Goal: Communication & Community: Answer question/provide support

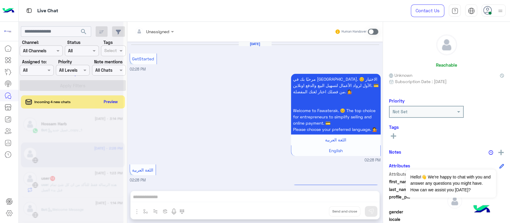
scroll to position [111, 0]
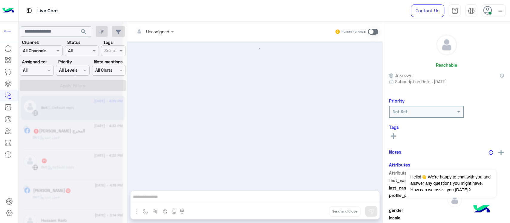
scroll to position [285, 0]
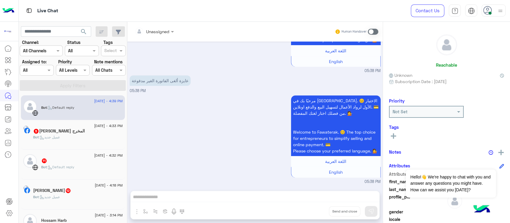
click at [93, 135] on div "Bot : عميل جديد" at bounding box center [78, 139] width 90 height 10
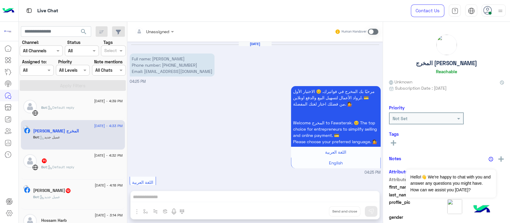
scroll to position [193, 0]
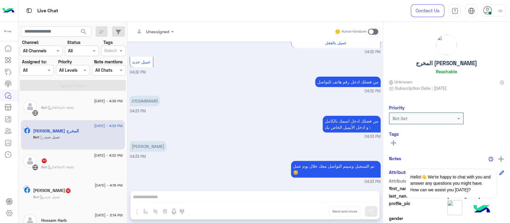
click at [94, 157] on span "[DATE] - 4:32 PM" at bounding box center [108, 155] width 28 height 5
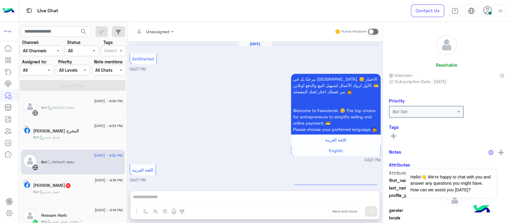
scroll to position [720, 0]
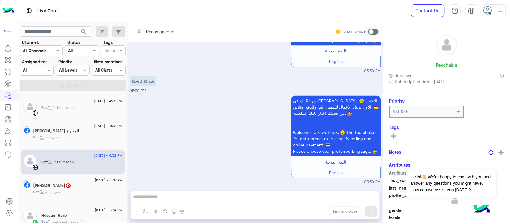
click at [89, 188] on div "[PERSON_NAME] 12" at bounding box center [78, 186] width 90 height 6
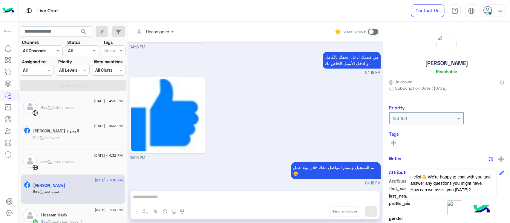
scroll to position [40, 0]
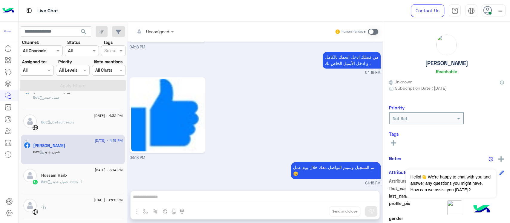
click at [97, 171] on span "[DATE] - 3:14 PM" at bounding box center [109, 169] width 28 height 5
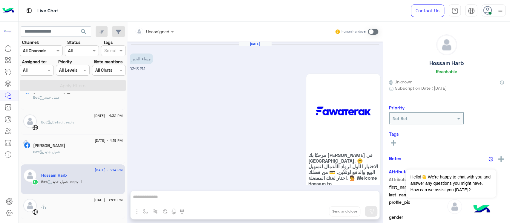
scroll to position [265, 0]
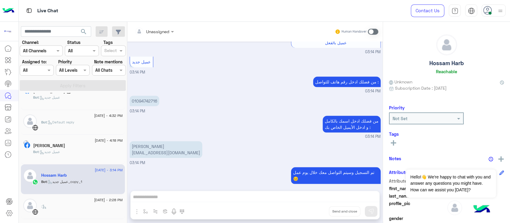
click at [97, 151] on div "Bot : عميل جديد" at bounding box center [78, 154] width 90 height 10
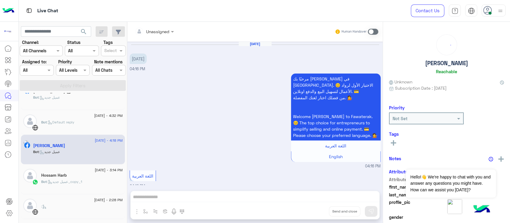
scroll to position [624, 0]
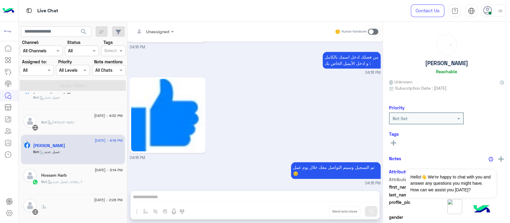
click at [99, 186] on div "Bot : عميل جديد_copy_1" at bounding box center [82, 184] width 82 height 10
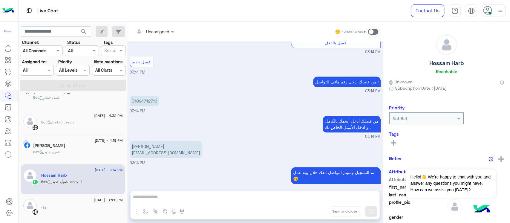
scroll to position [79, 0]
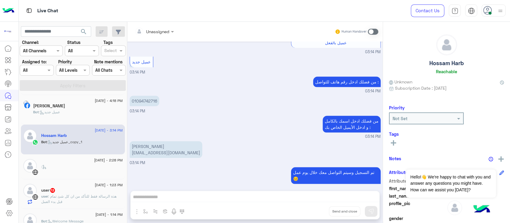
click at [96, 168] on div ":" at bounding box center [82, 169] width 82 height 10
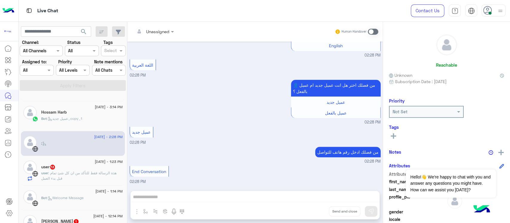
scroll to position [120, 0]
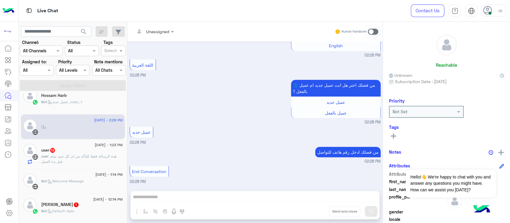
click at [53, 154] on p "user : هذة الرسالة فقط للتأكد من ان كل شئ تمام قبل بدء العمل" at bounding box center [82, 159] width 82 height 11
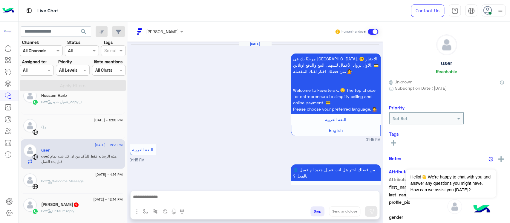
scroll to position [510, 0]
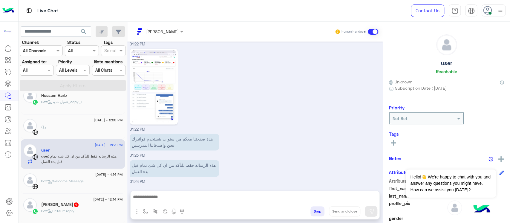
click at [166, 142] on p "هذة صفحتنا معكم من سنوات بتستخدم فواتيرك نحن واصدقائنا المدرسين" at bounding box center [175, 142] width 90 height 17
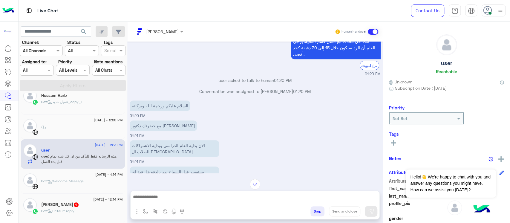
scroll to position [351, 0]
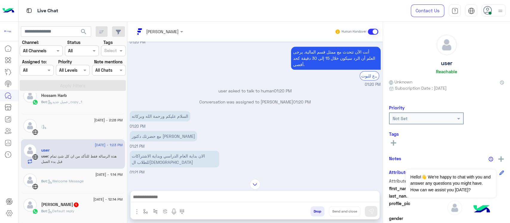
click at [170, 121] on p "السلام عليكم ورحمة الله وبركاته" at bounding box center [160, 116] width 61 height 10
click at [158, 141] on p "مع حضرتك دكتور [PERSON_NAME]" at bounding box center [164, 136] width 68 height 10
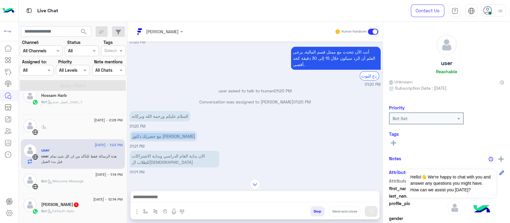
click at [158, 141] on p "مع حضرتك دكتور [PERSON_NAME]" at bounding box center [164, 136] width 68 height 10
click at [180, 167] on p "الان بداية العام الدراسي وبداية الاشتراكات للطلاب ال[DEMOGRAPHIC_DATA]" at bounding box center [175, 159] width 90 height 17
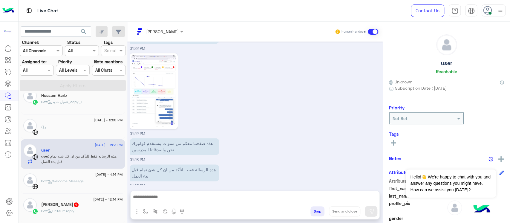
scroll to position [510, 0]
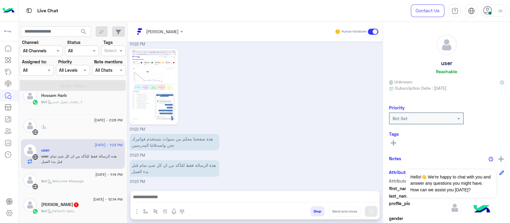
click at [181, 164] on p "هذة الرسالة فقط للتأكد من ان كل شئ تمام قبل بدء العمل" at bounding box center [175, 168] width 90 height 17
click at [189, 142] on p "هذة صفحتنا معكم من سنوات بتستخدم فواتيرك نحن واصدقائنا المدرسين" at bounding box center [175, 142] width 90 height 17
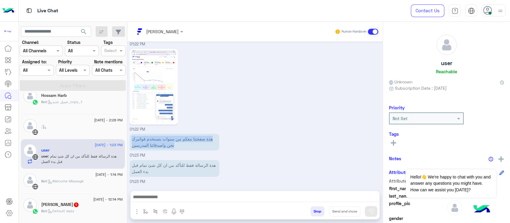
click at [189, 142] on p "هذة صفحتنا معكم من سنوات بتستخدم فواتيرك نحن واصدقائنا المدرسين" at bounding box center [175, 142] width 90 height 17
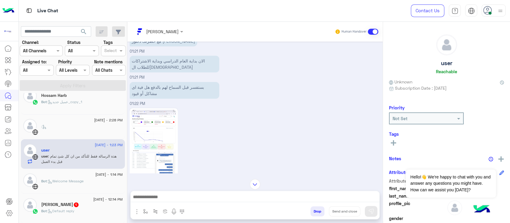
scroll to position [430, 0]
